Goal: Task Accomplishment & Management: Use online tool/utility

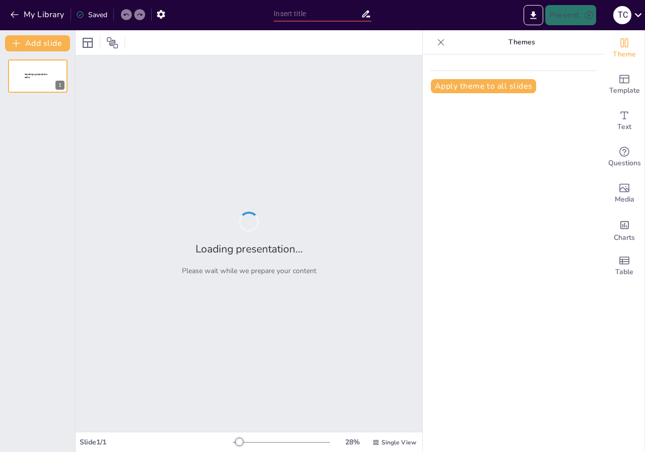
type input "Comandos Esenciales en Kali Linux: Explicación y Uso"
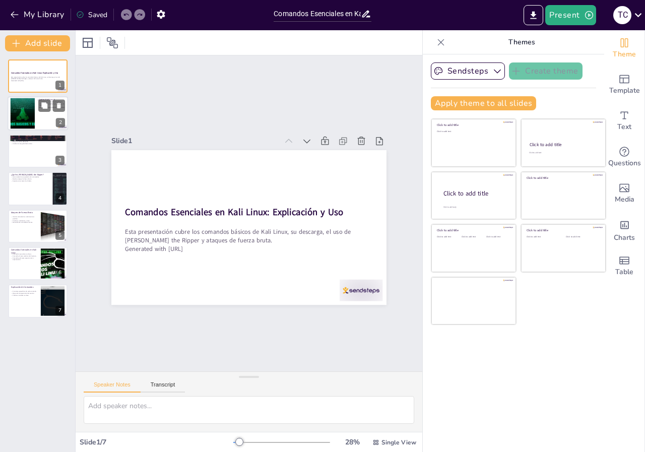
click at [29, 119] on div at bounding box center [22, 113] width 54 height 31
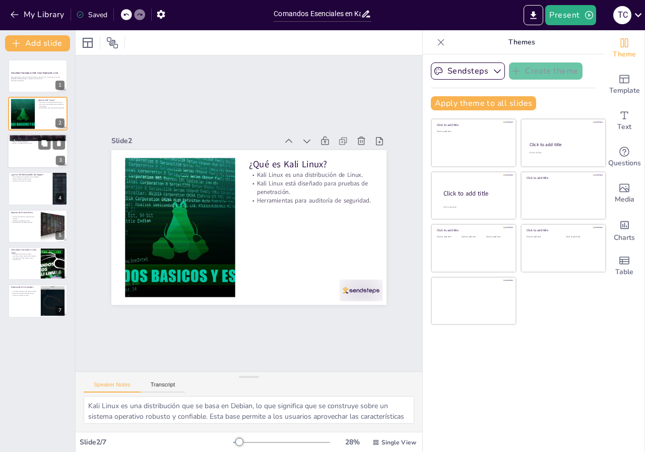
click at [21, 160] on div at bounding box center [38, 151] width 61 height 34
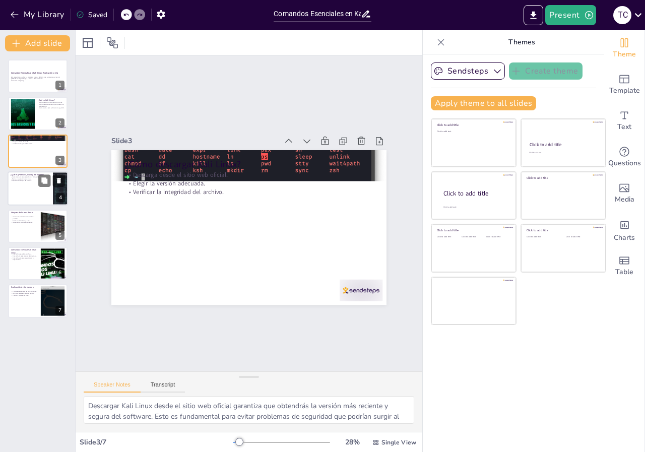
click at [19, 185] on div at bounding box center [38, 188] width 61 height 34
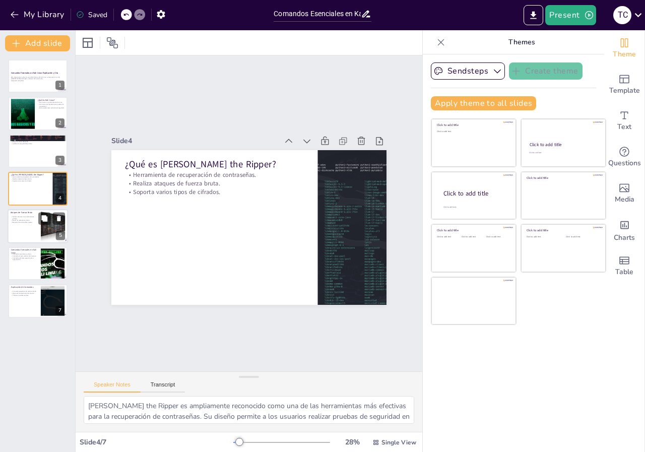
click at [24, 220] on p "Puede ser ineficiente y lento." at bounding box center [24, 220] width 27 height 2
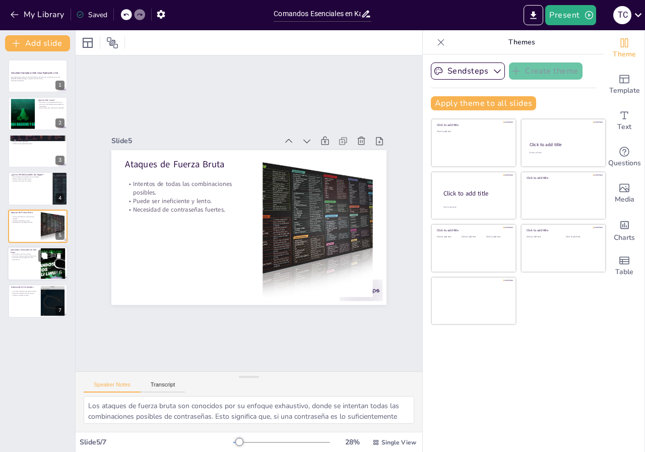
click at [18, 256] on p "Comando cd para cambiar de directorio." at bounding box center [24, 256] width 27 height 2
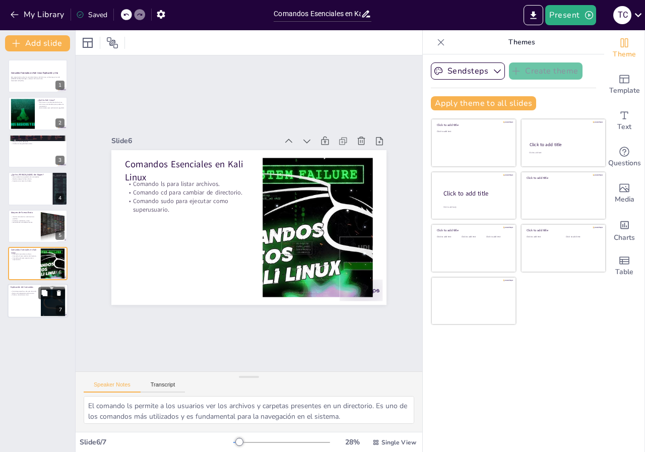
click at [18, 299] on div at bounding box center [38, 301] width 61 height 34
type textarea "Cada comando en Kali Linux está diseñado para cumplir una función específica, l…"
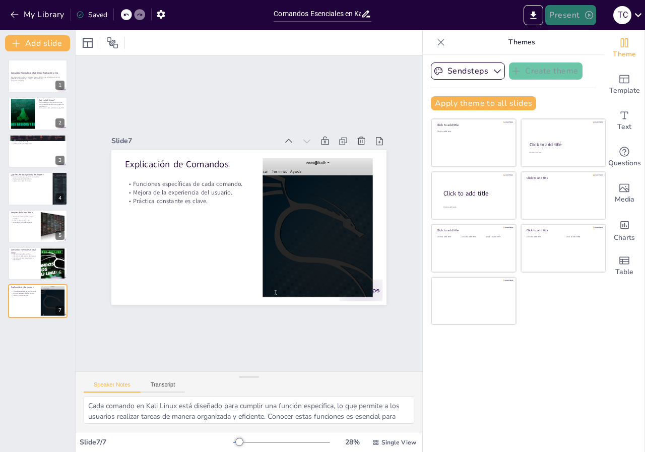
click at [574, 12] on button "Present" at bounding box center [571, 15] width 50 height 20
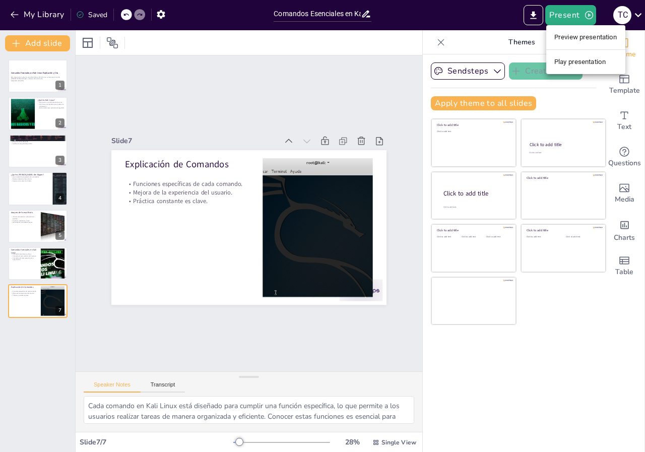
click at [575, 35] on li "Preview presentation" at bounding box center [586, 37] width 79 height 16
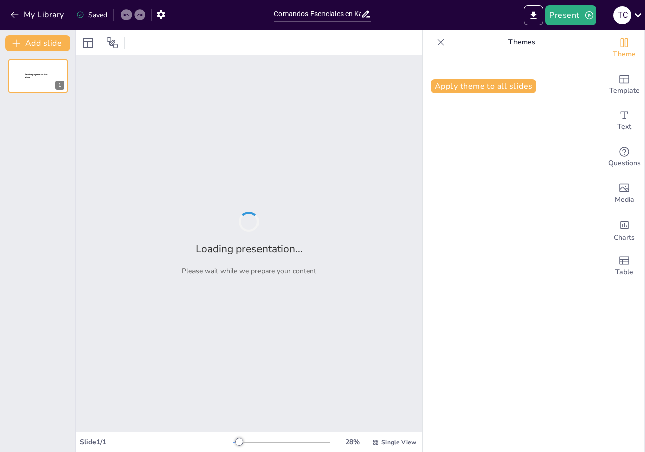
type input "Comandos Esenciales en Kali Linux: Explicación y Uso"
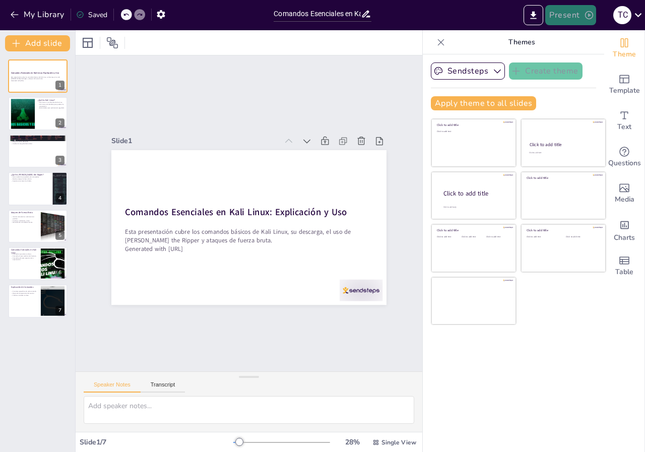
click at [555, 13] on button "Present" at bounding box center [571, 15] width 50 height 20
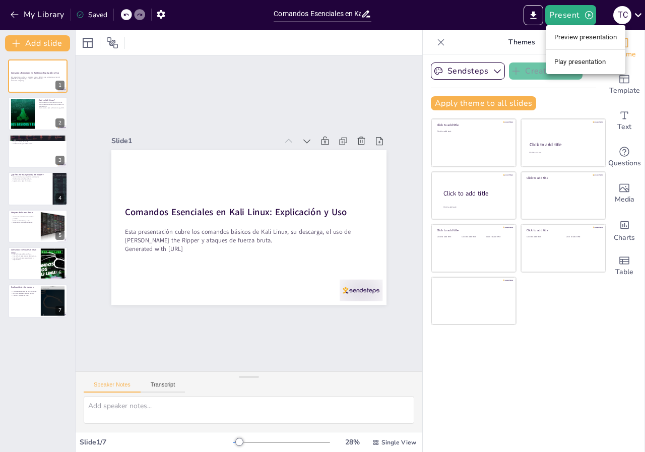
click at [571, 64] on li "Play presentation" at bounding box center [586, 62] width 79 height 16
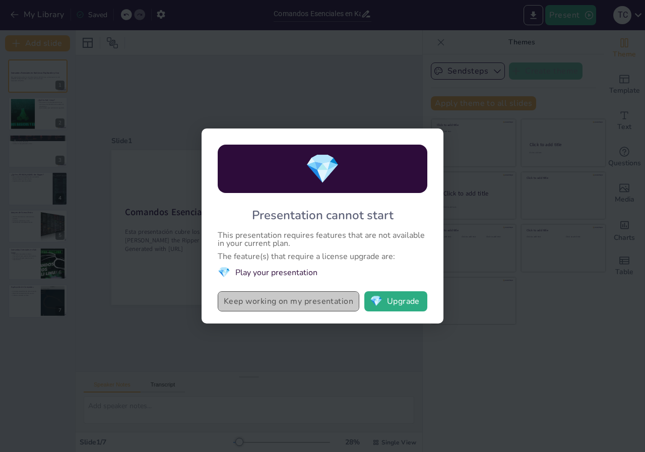
click at [306, 301] on button "Keep working on my presentation" at bounding box center [289, 301] width 142 height 20
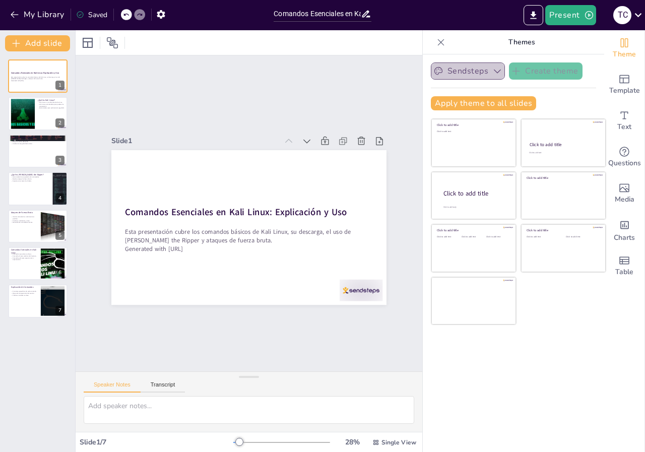
click at [483, 73] on button "Sendsteps" at bounding box center [468, 71] width 74 height 17
click at [481, 67] on button "Sendsteps" at bounding box center [468, 71] width 74 height 17
click at [530, 21] on button "Export to PowerPoint" at bounding box center [534, 15] width 20 height 20
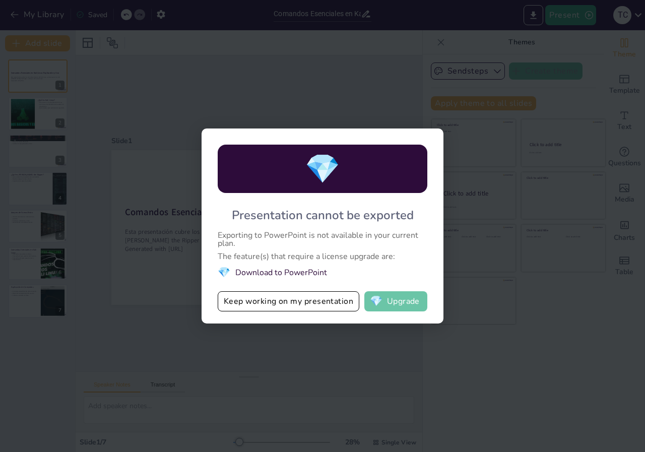
click at [393, 294] on button "💎 Upgrade" at bounding box center [396, 301] width 63 height 20
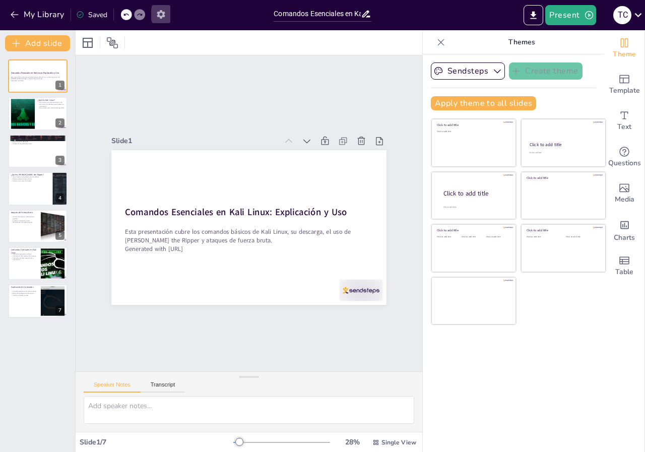
click at [161, 11] on icon "button" at bounding box center [161, 14] width 8 height 9
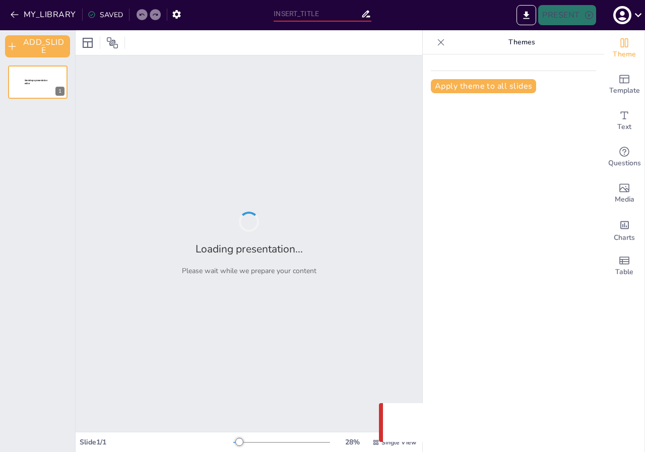
type input "Comandos Esenciales en Kali Linux: Explicación y Uso"
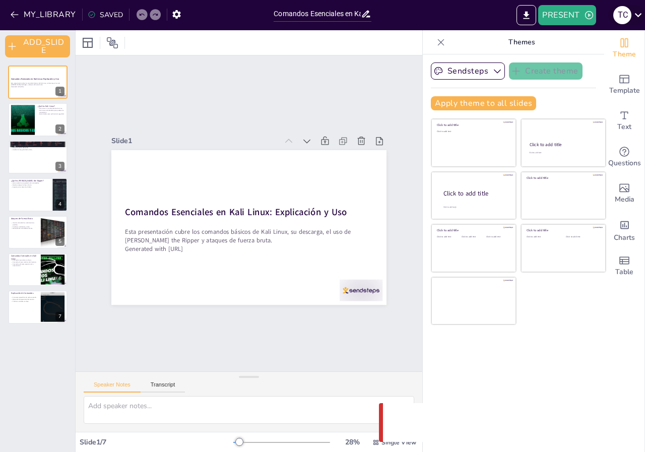
click at [637, 13] on icon at bounding box center [639, 15] width 14 height 14
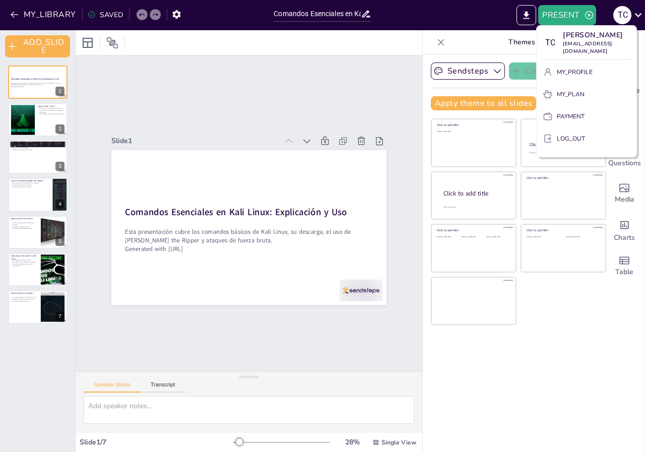
click at [292, 87] on div at bounding box center [322, 226] width 645 height 452
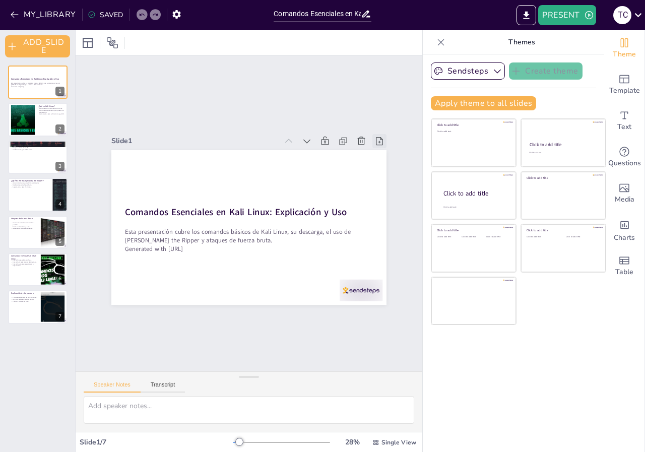
click at [381, 150] on icon at bounding box center [386, 155] width 11 height 11
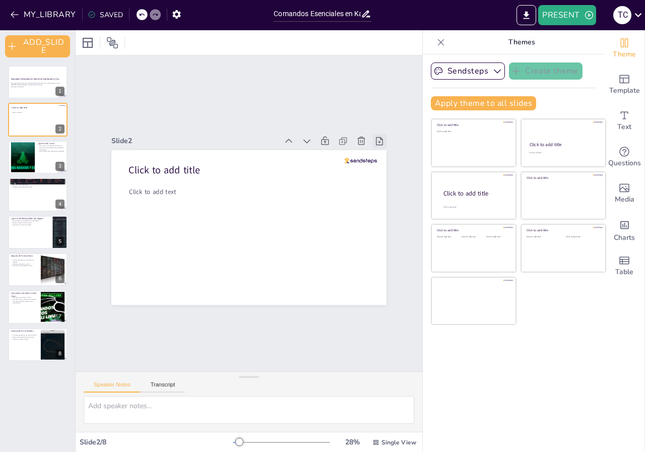
click at [381, 150] on icon at bounding box center [386, 155] width 11 height 11
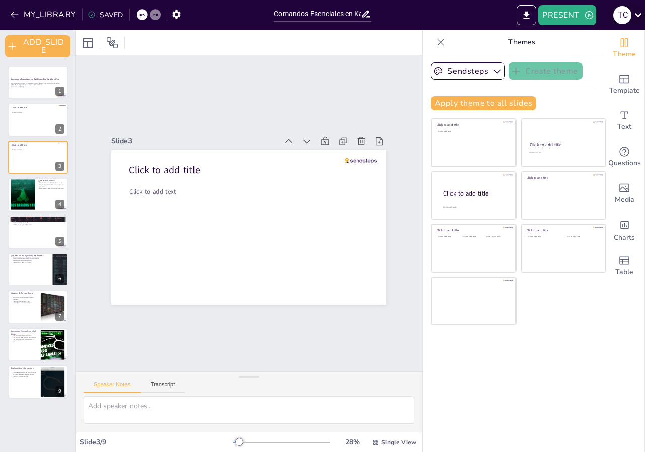
click at [631, 9] on div "T C" at bounding box center [627, 15] width 37 height 20
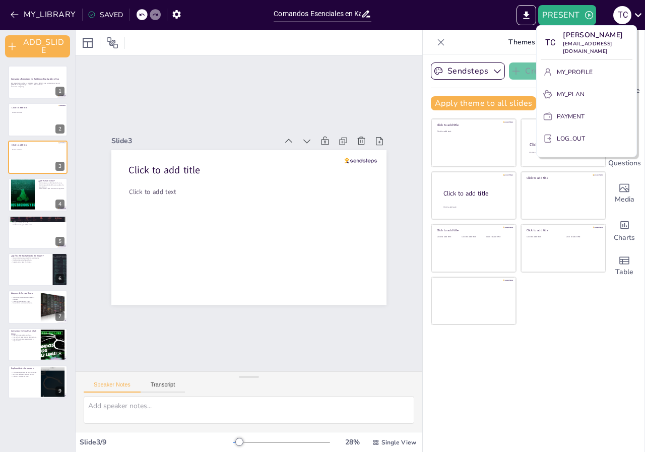
click at [561, 143] on p "LOG_OUT" at bounding box center [571, 138] width 28 height 9
